Goal: Task Accomplishment & Management: Use online tool/utility

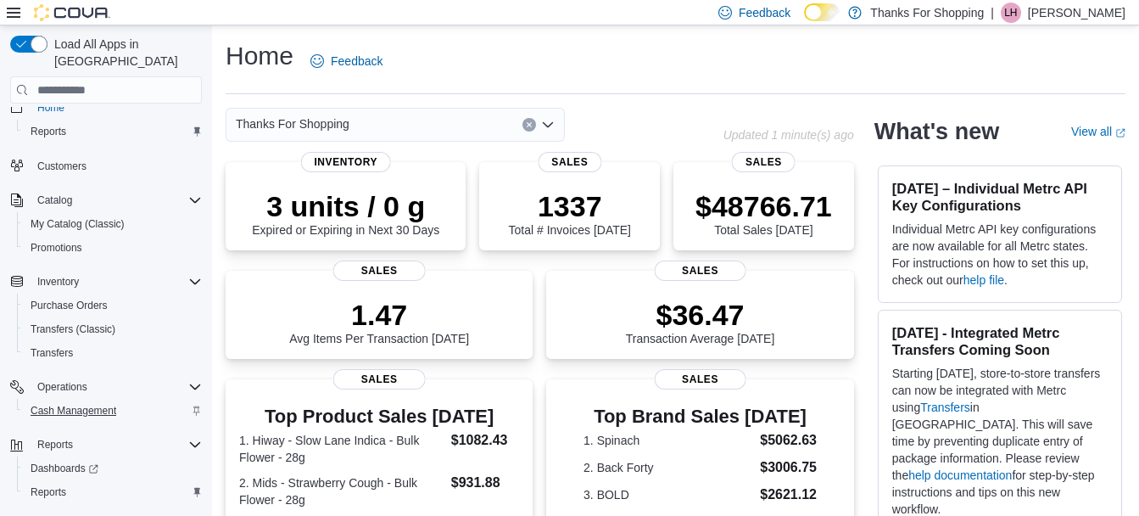
scroll to position [36, 0]
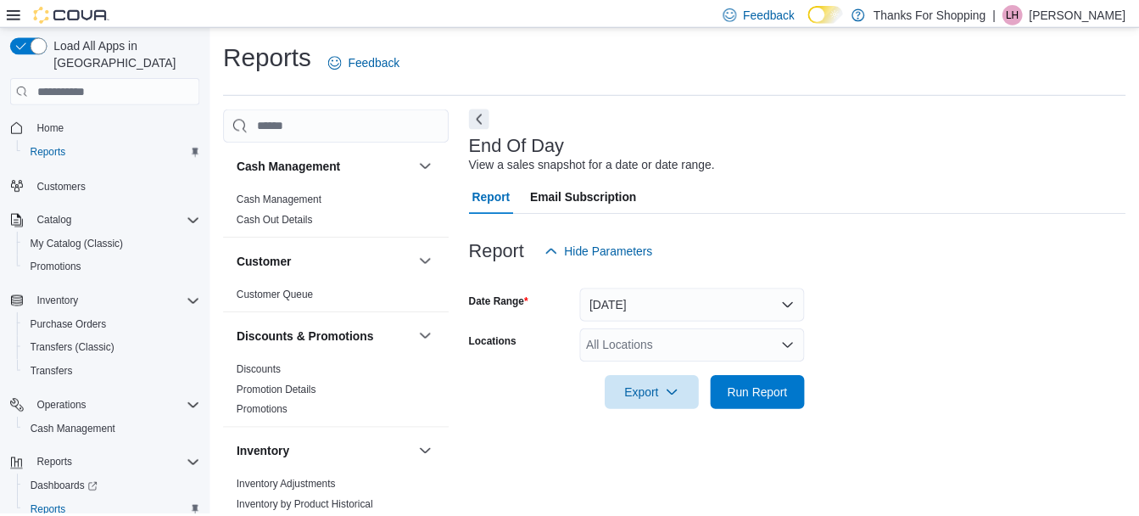
scroll to position [26, 0]
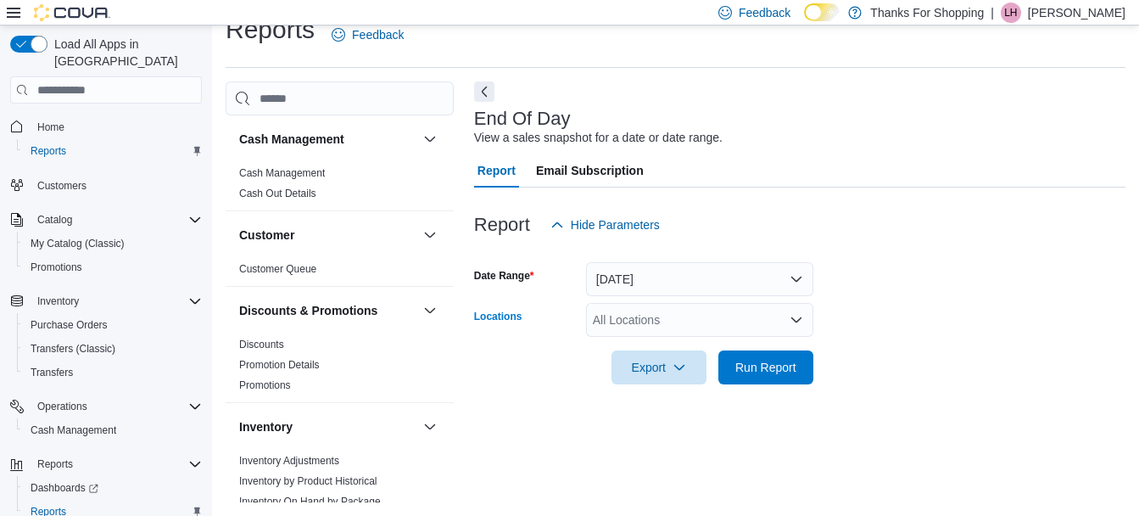
click at [691, 322] on div "All Locations" at bounding box center [699, 320] width 227 height 34
type input "*"
click at [648, 288] on span "8th St" at bounding box center [646, 289] width 31 height 17
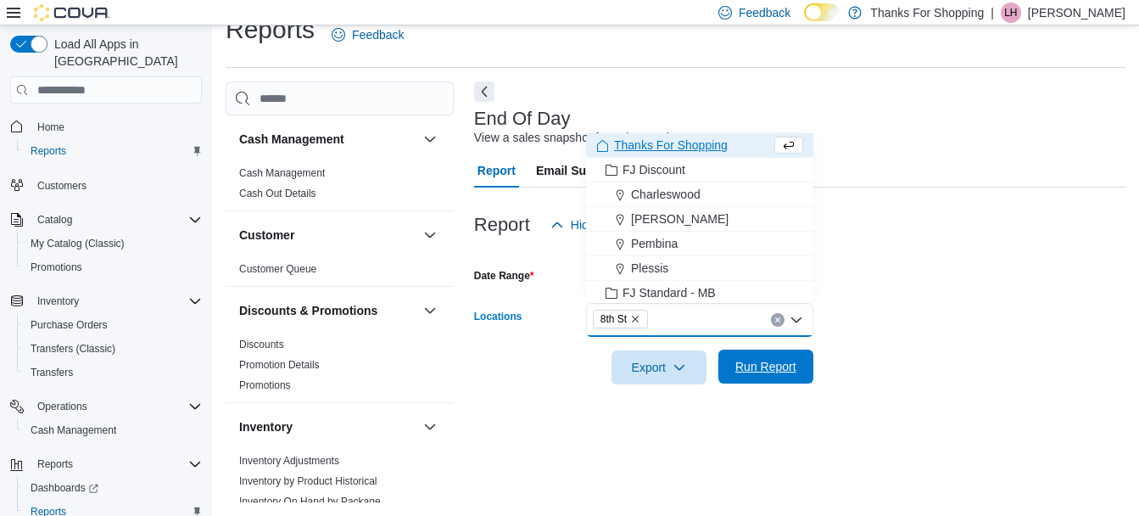
click at [736, 368] on span "Run Report" at bounding box center [765, 366] width 61 height 17
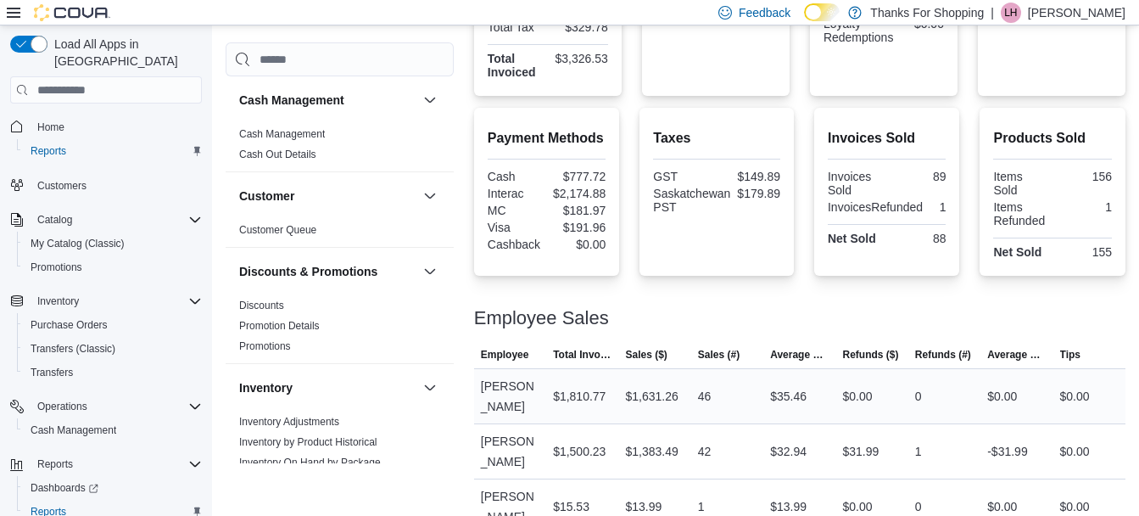
scroll to position [511, 0]
